Goal: Task Accomplishment & Management: Manage account settings

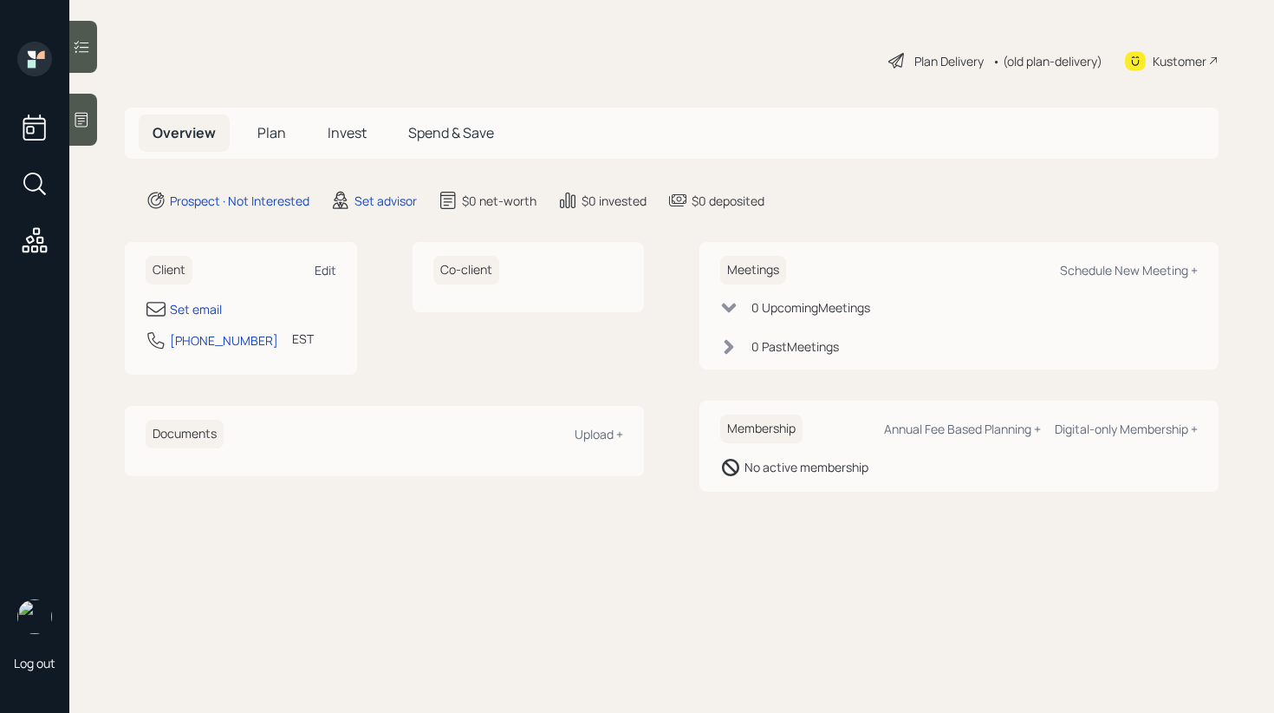
click at [321, 271] on div "Edit" at bounding box center [326, 270] width 22 height 16
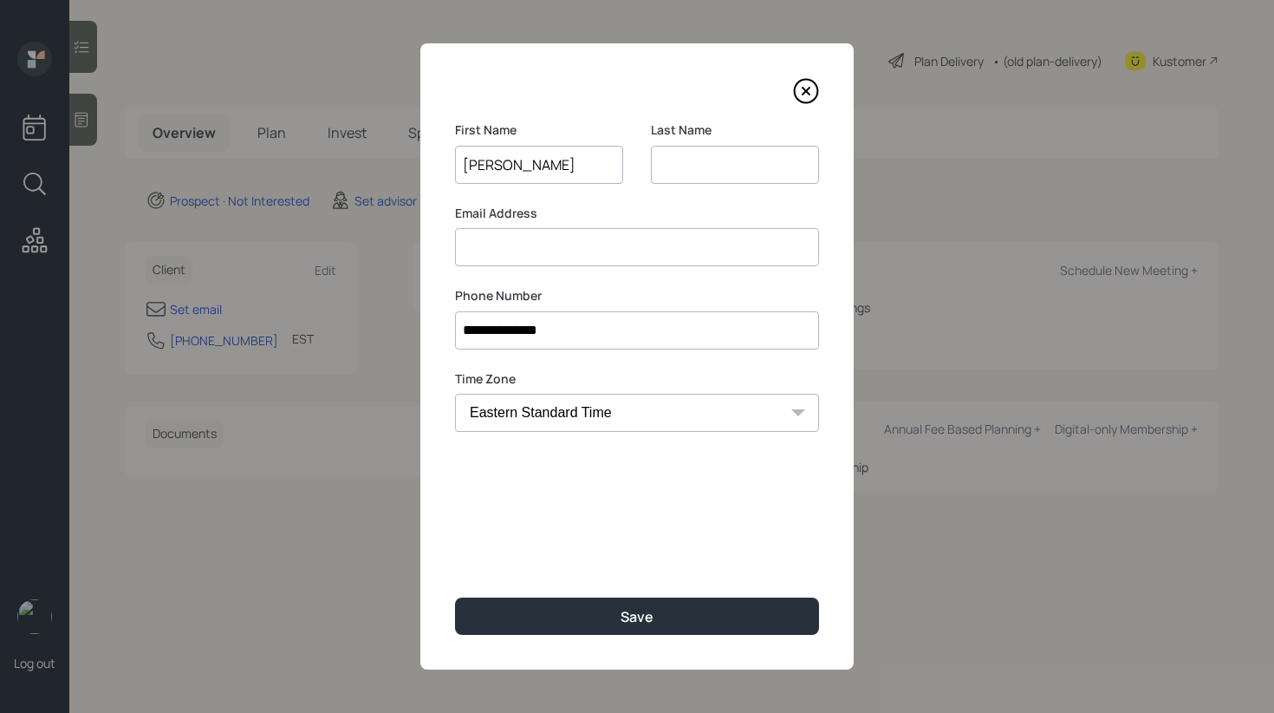
type input "[PERSON_NAME]"
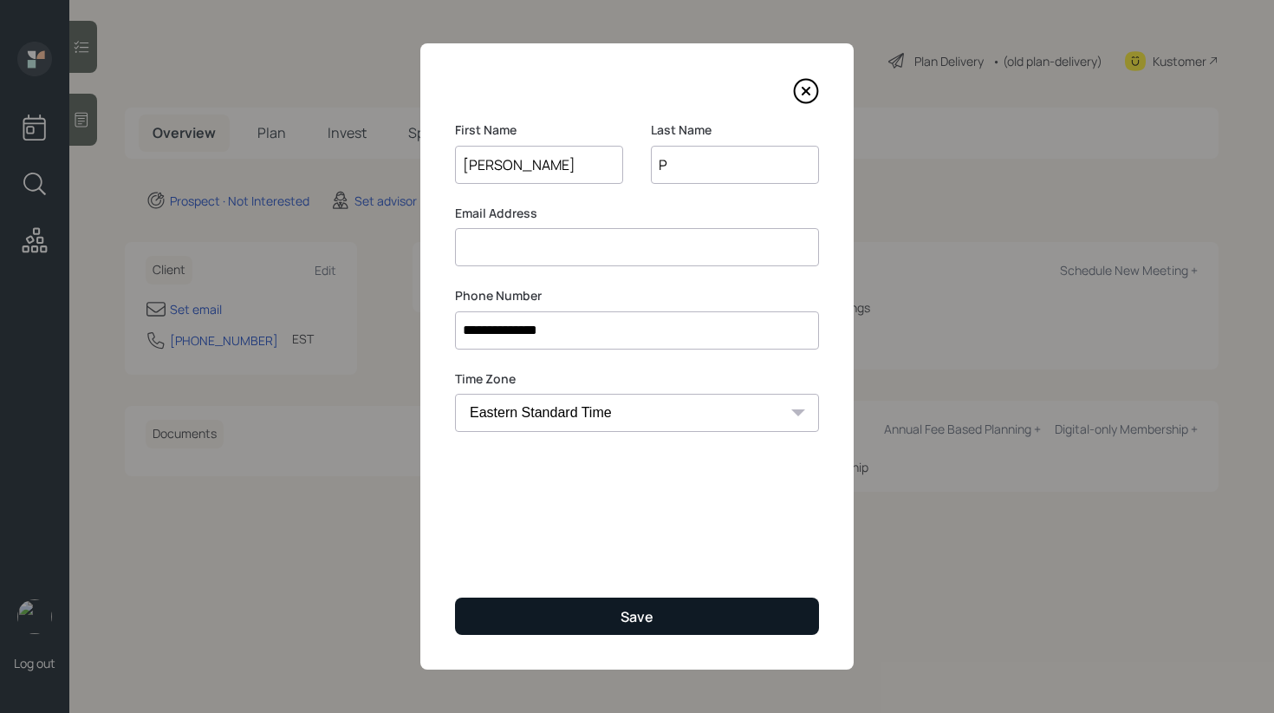
type input "P"
click at [548, 612] on button "Save" at bounding box center [637, 615] width 364 height 37
